Goal: Task Accomplishment & Management: Complete application form

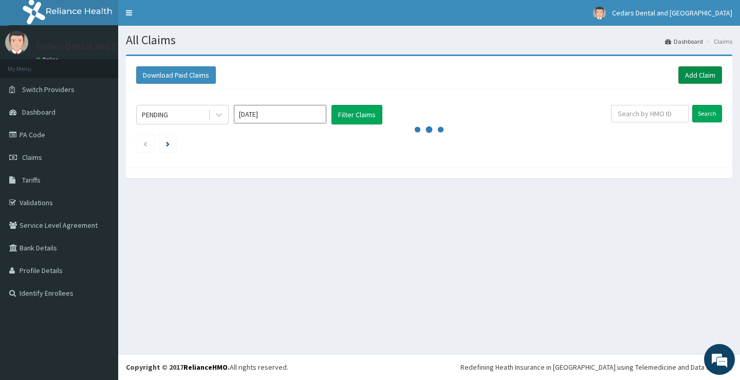
click at [698, 73] on link "Add Claim" at bounding box center [700, 74] width 44 height 17
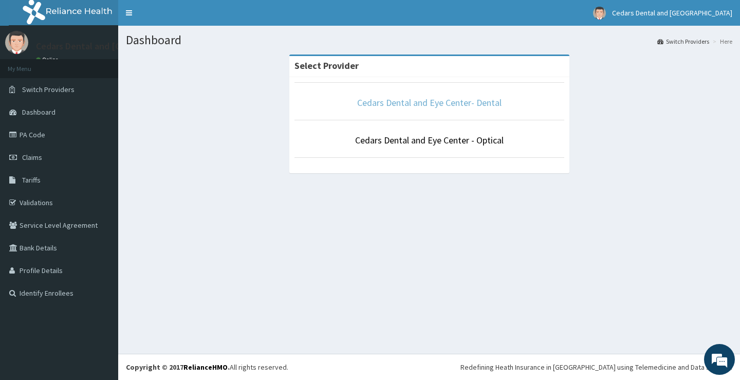
click at [435, 101] on link "Cedars Dental and Eye Center- Dental" at bounding box center [429, 103] width 144 height 12
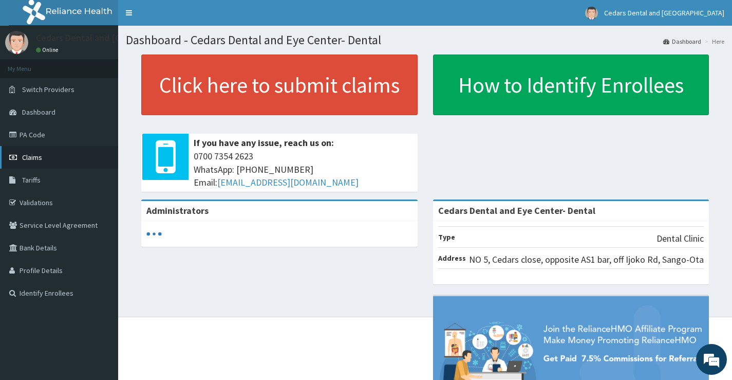
drag, startPoint x: 36, startPoint y: 158, endPoint x: 48, endPoint y: 158, distance: 11.8
click at [36, 158] on span "Claims" at bounding box center [32, 157] width 20 height 9
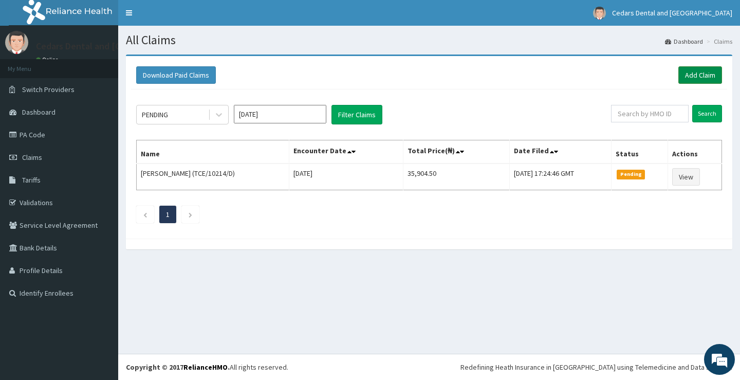
click at [695, 70] on link "Add Claim" at bounding box center [700, 74] width 44 height 17
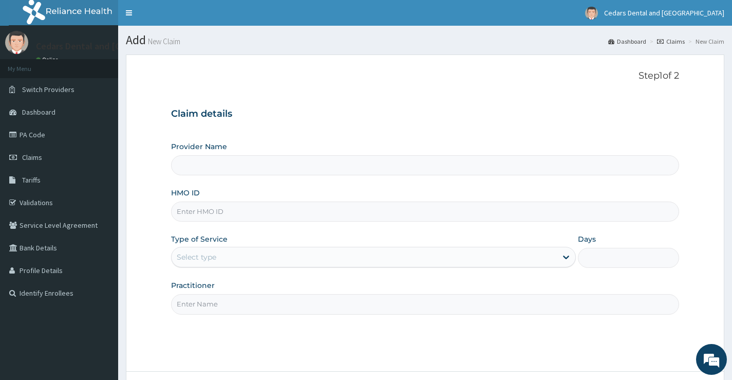
drag, startPoint x: 236, startPoint y: 216, endPoint x: 242, endPoint y: 215, distance: 6.2
click at [236, 216] on input "HMO ID" at bounding box center [425, 211] width 508 height 20
type input "Cedars Dental and Eye Center- Dental"
type input "24163731/2"
click at [564, 253] on icon at bounding box center [566, 257] width 10 height 10
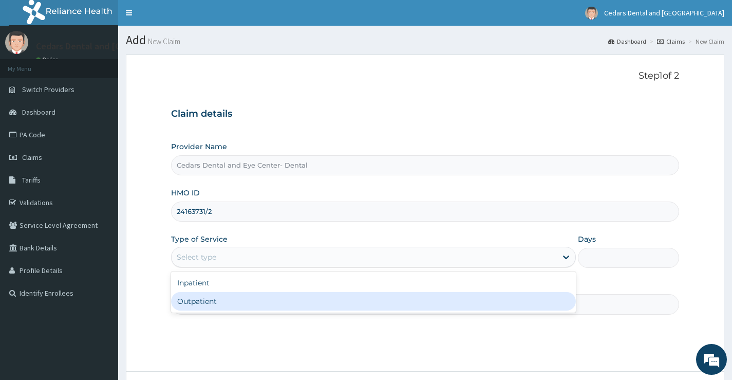
click at [218, 305] on div "Outpatient" at bounding box center [373, 301] width 405 height 18
type input "1"
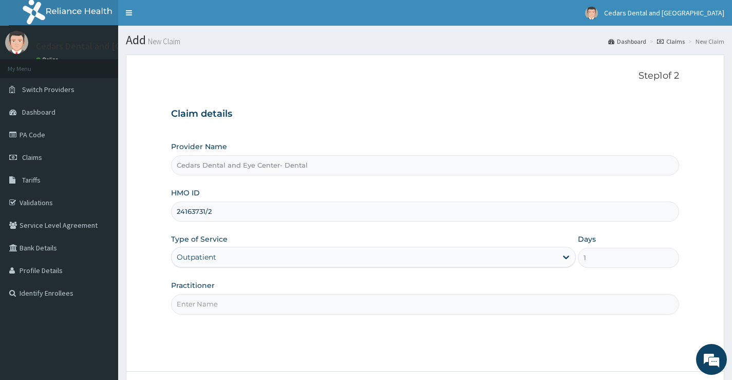
click at [213, 299] on input "Practitioner" at bounding box center [425, 304] width 508 height 20
type input "[PERSON_NAME]"
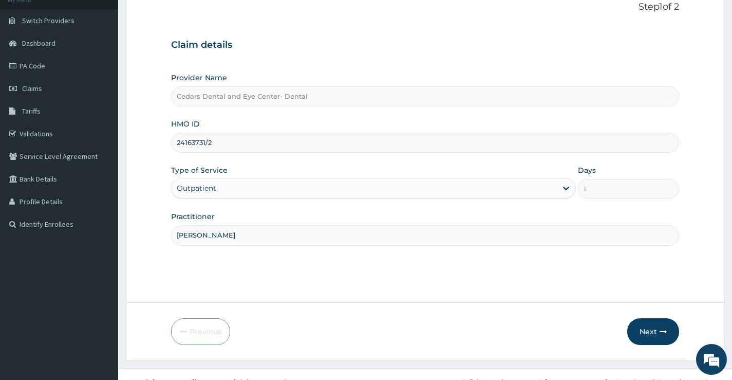
scroll to position [84, 0]
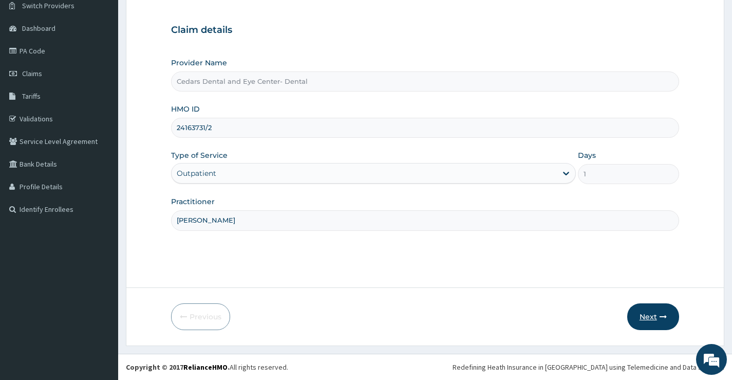
click at [648, 315] on button "Next" at bounding box center [653, 316] width 52 height 27
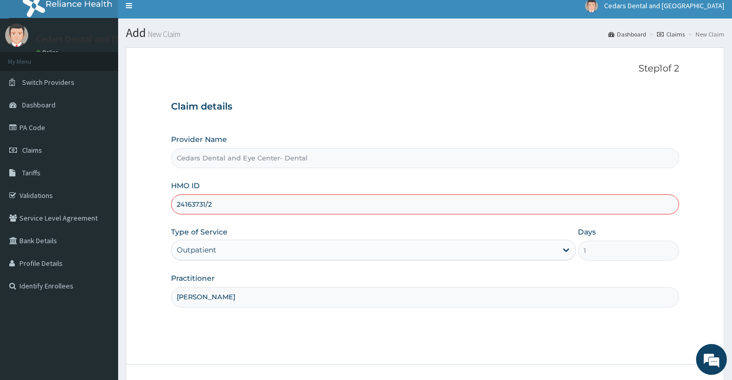
scroll to position [0, 0]
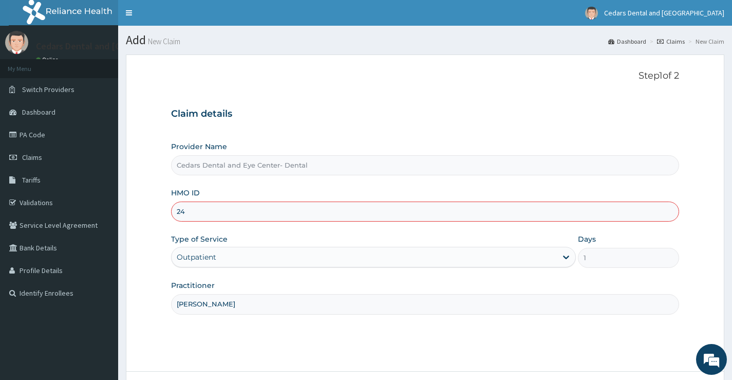
type input "2"
type input "SFA/13457/A"
click at [249, 261] on div "Outpatient" at bounding box center [364, 257] width 385 height 16
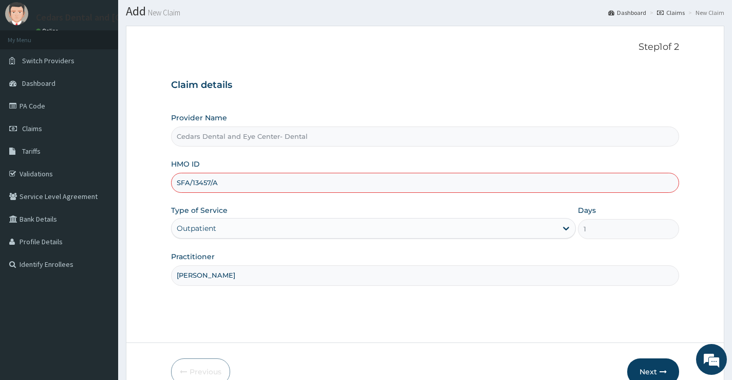
scroll to position [84, 0]
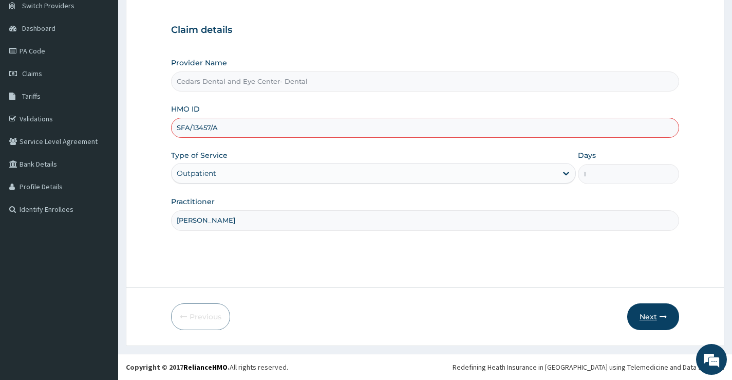
click at [651, 316] on button "Next" at bounding box center [653, 316] width 52 height 27
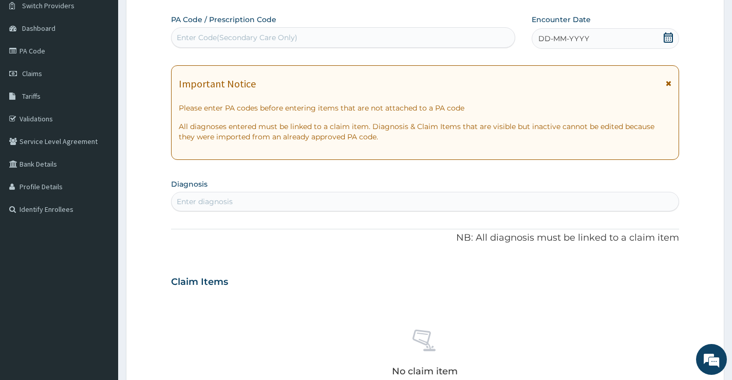
click at [296, 30] on div "Enter Code(Secondary Care Only)" at bounding box center [343, 37] width 343 height 16
type input "PA/OEFCF3"
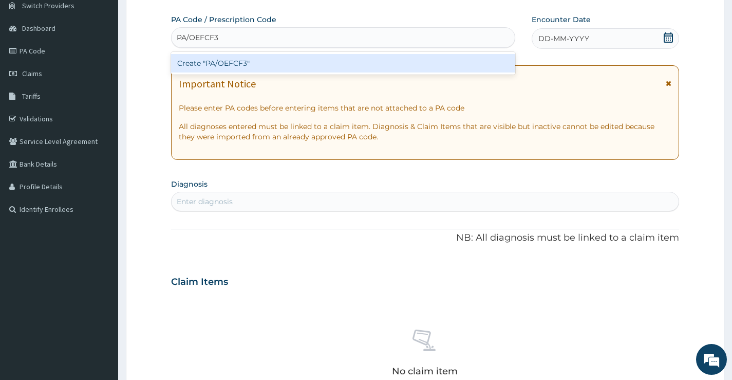
click at [234, 64] on div "Create "PA/OEFCF3"" at bounding box center [343, 63] width 344 height 18
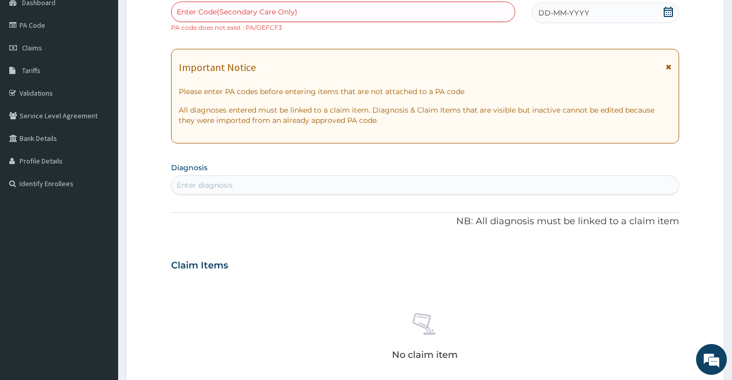
scroll to position [8, 0]
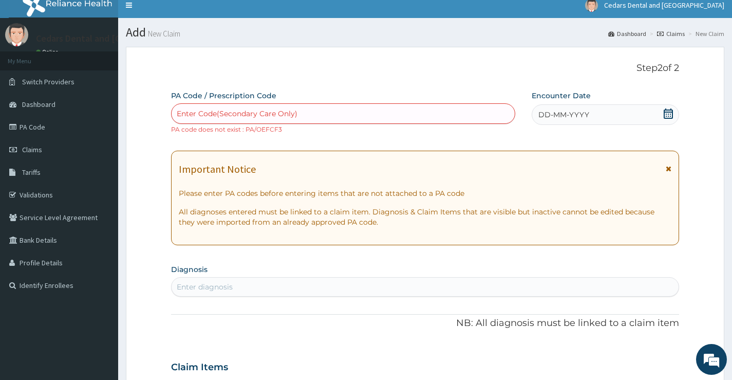
drag, startPoint x: 277, startPoint y: 114, endPoint x: 304, endPoint y: 129, distance: 30.1
click at [278, 114] on div "Enter Code(Secondary Care Only)" at bounding box center [237, 113] width 121 height 10
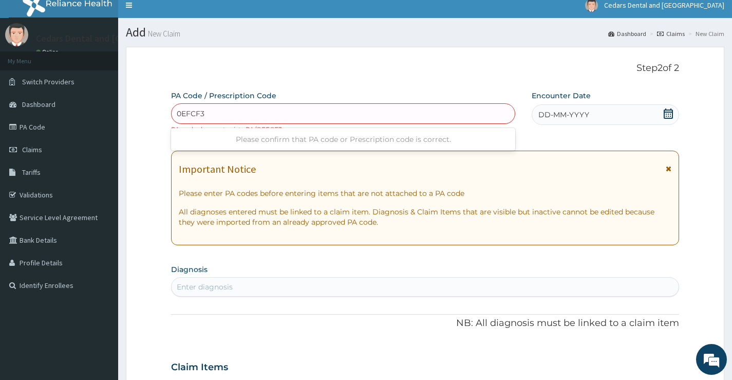
click at [177, 109] on input "0EFCF3" at bounding box center [191, 113] width 29 height 10
type input "PA/0EFCF3"
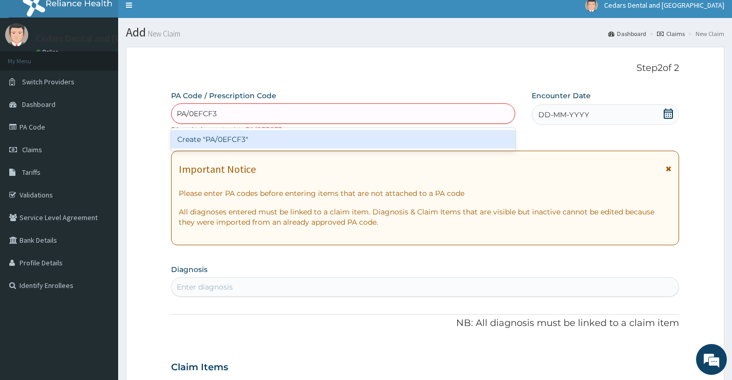
click at [233, 141] on div "Create "PA/0EFCF3"" at bounding box center [343, 139] width 344 height 18
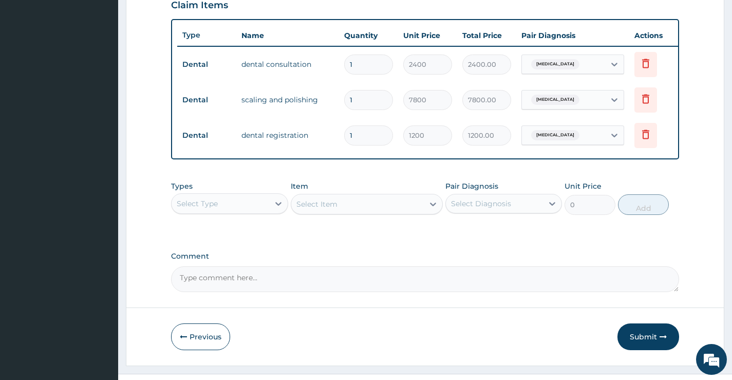
scroll to position [391, 0]
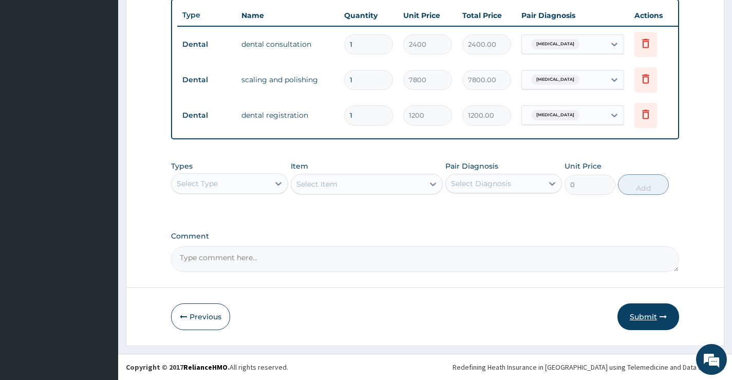
click at [635, 314] on button "Submit" at bounding box center [648, 316] width 62 height 27
